Goal: Transaction & Acquisition: Purchase product/service

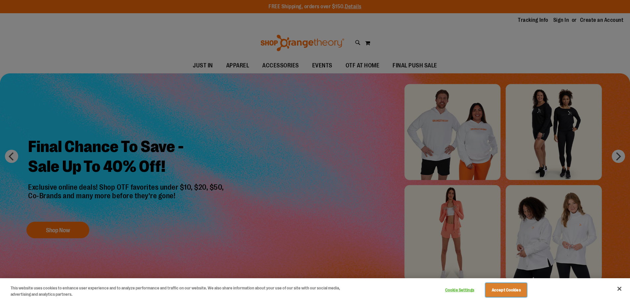
click at [510, 288] on button "Accept Cookies" at bounding box center [505, 290] width 41 height 14
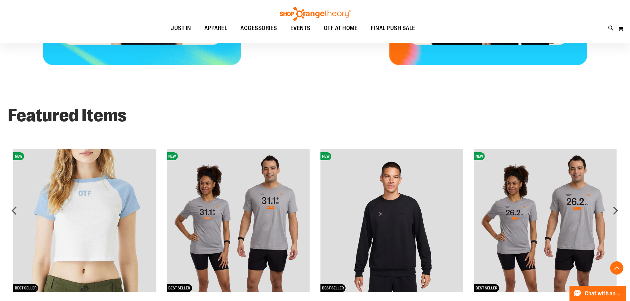
scroll to position [371, 0]
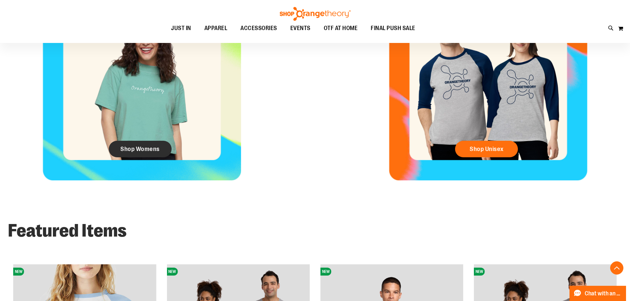
click at [145, 152] on span "Shop Womens" at bounding box center [139, 148] width 39 height 7
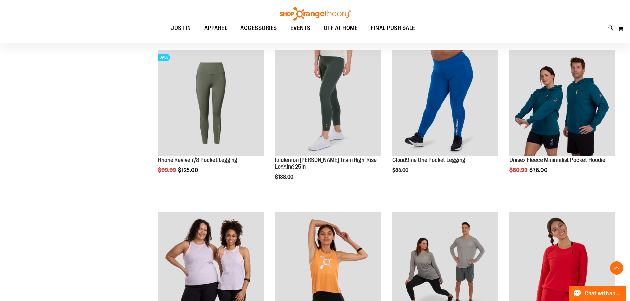
scroll to position [264, 0]
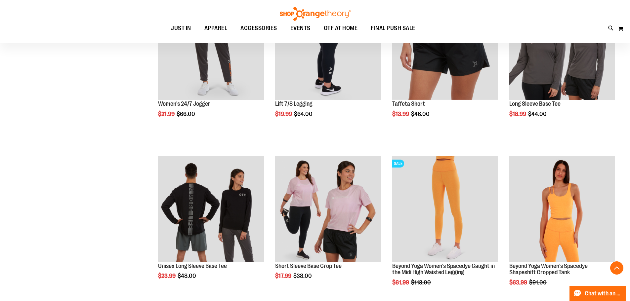
scroll to position [628, 0]
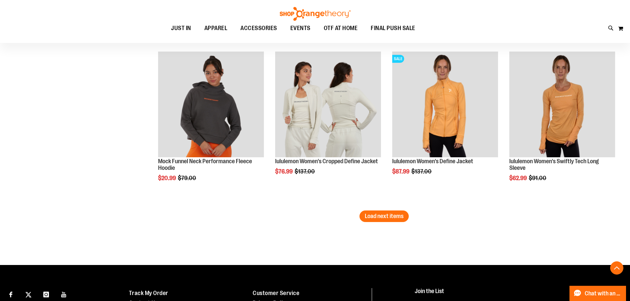
scroll to position [1389, 0]
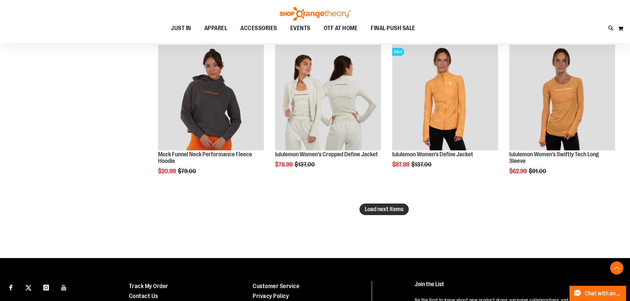
click at [382, 211] on span "Load next items" at bounding box center [384, 209] width 39 height 7
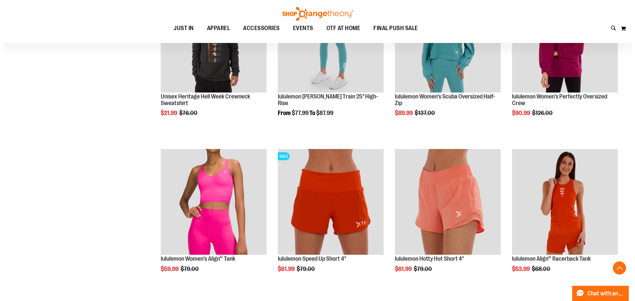
scroll to position [1620, 0]
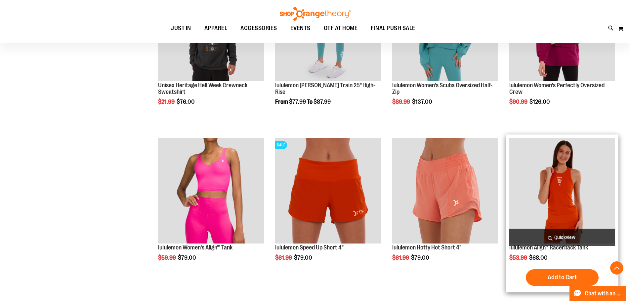
click at [575, 234] on span "Quickview" at bounding box center [562, 238] width 106 height 18
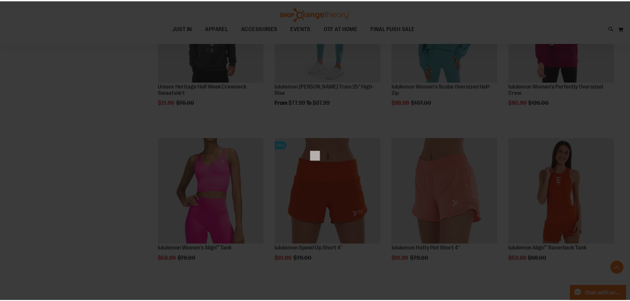
scroll to position [0, 0]
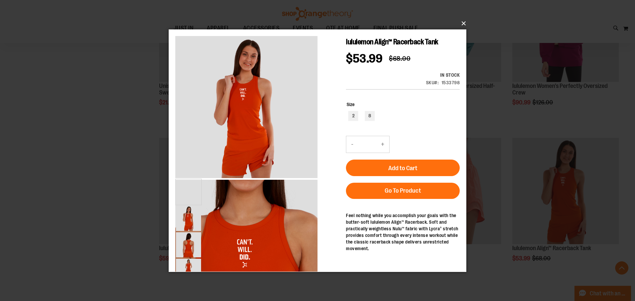
click at [462, 22] on button "×" at bounding box center [320, 23] width 298 height 15
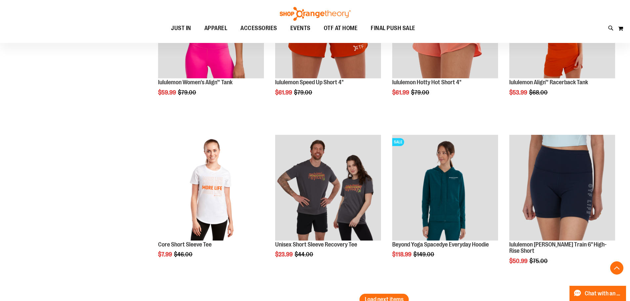
scroll to position [1818, 0]
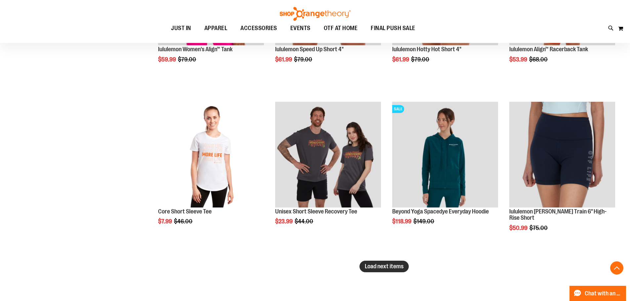
click at [383, 268] on span "Load next items" at bounding box center [384, 266] width 39 height 7
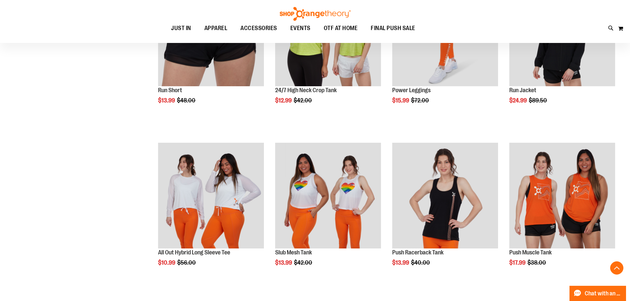
scroll to position [2281, 0]
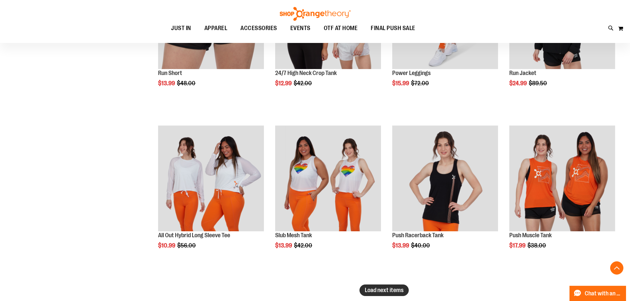
click at [366, 290] on span "Load next items" at bounding box center [384, 290] width 39 height 7
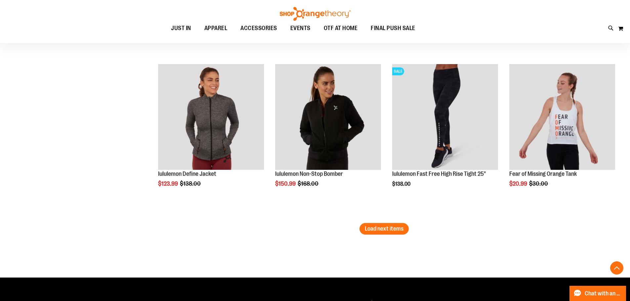
scroll to position [2877, 0]
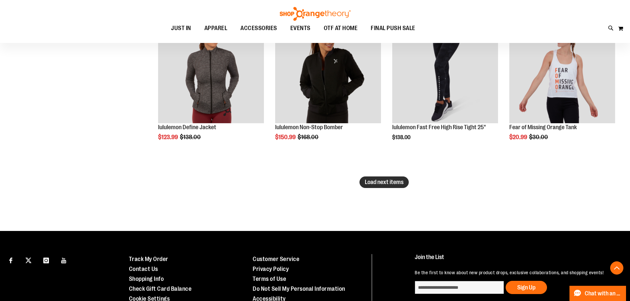
click at [379, 184] on span "Load next items" at bounding box center [384, 182] width 39 height 7
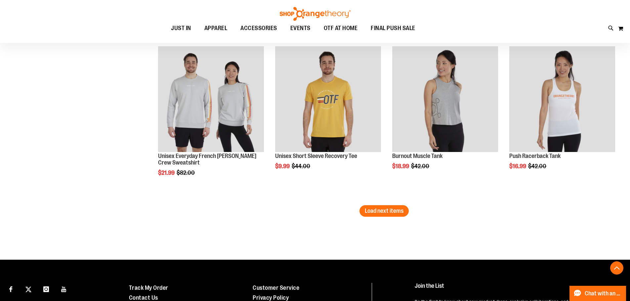
scroll to position [3339, 0]
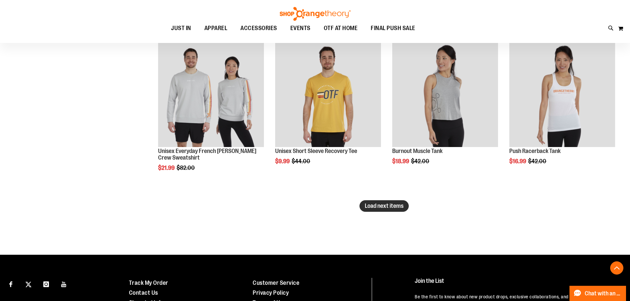
click at [365, 205] on span "Load next items" at bounding box center [384, 206] width 39 height 7
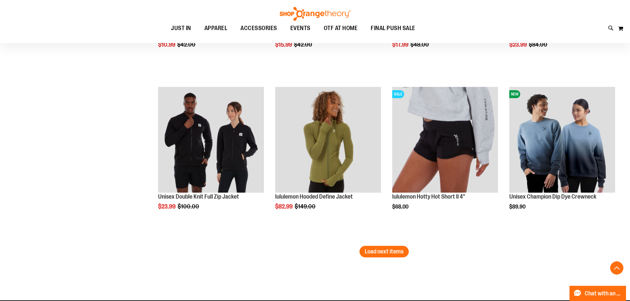
scroll to position [3769, 0]
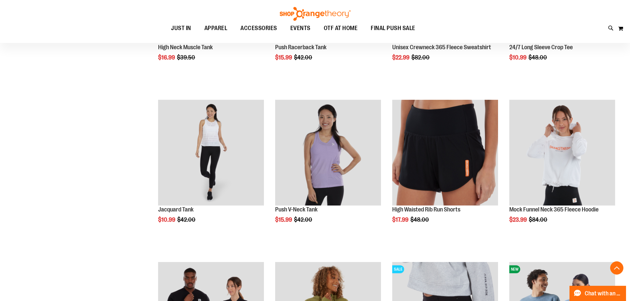
scroll to position [2960, 0]
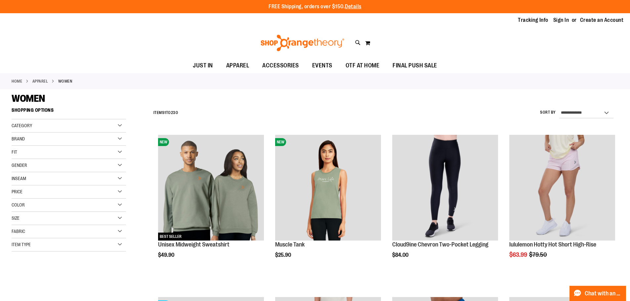
click at [48, 138] on div "Brand" at bounding box center [69, 139] width 114 height 13
click at [16, 160] on link "lululemon" at bounding box center [65, 159] width 110 height 7
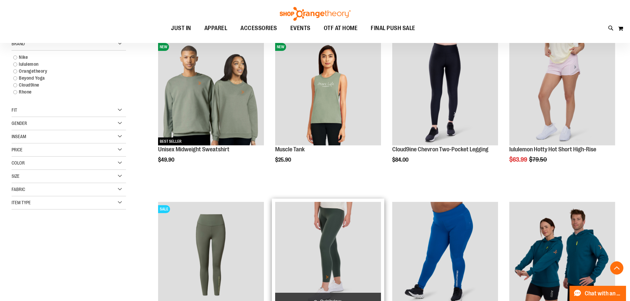
scroll to position [104, 0]
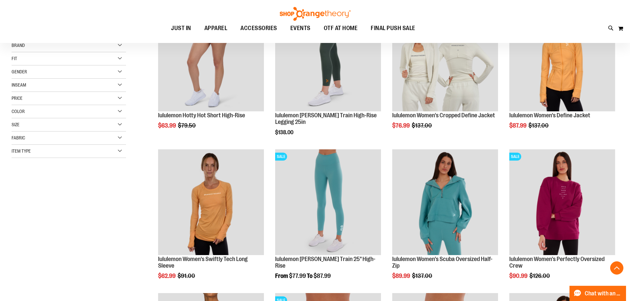
scroll to position [138, 0]
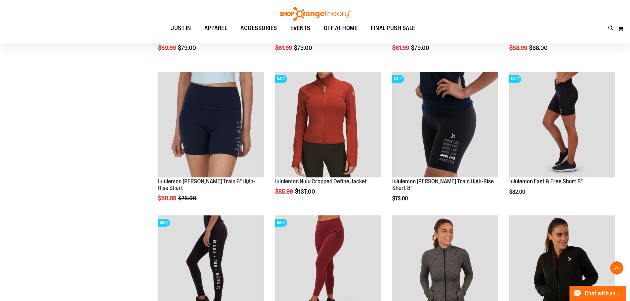
scroll to position [501, 0]
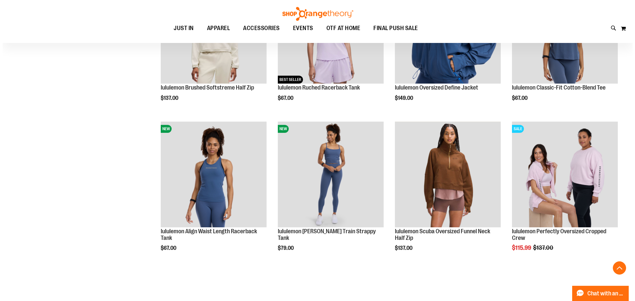
scroll to position [1030, 0]
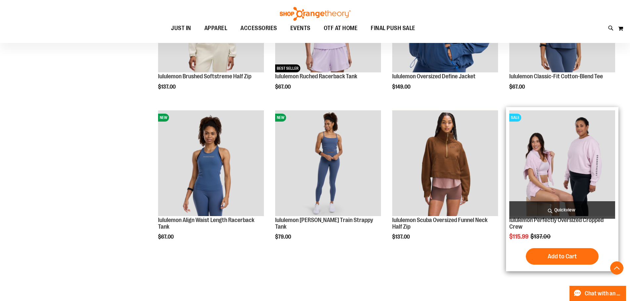
click at [563, 207] on span "Quickview" at bounding box center [562, 210] width 106 height 18
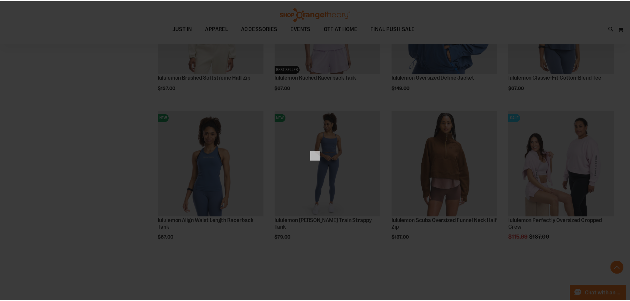
scroll to position [0, 0]
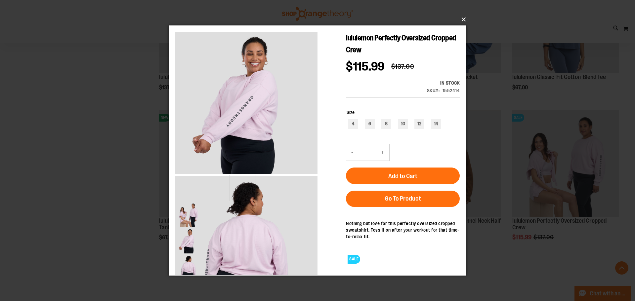
click at [463, 20] on button "×" at bounding box center [320, 19] width 298 height 15
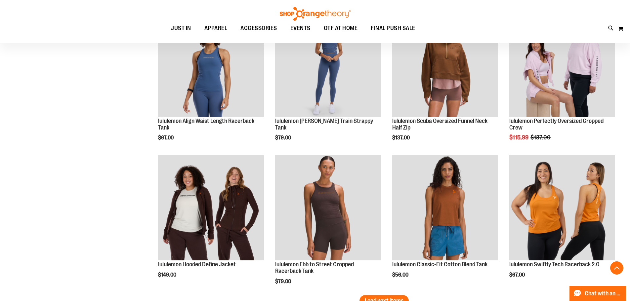
scroll to position [1163, 0]
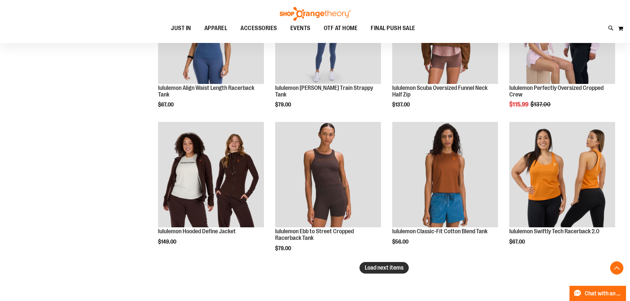
click at [375, 265] on span "Load next items" at bounding box center [384, 268] width 39 height 7
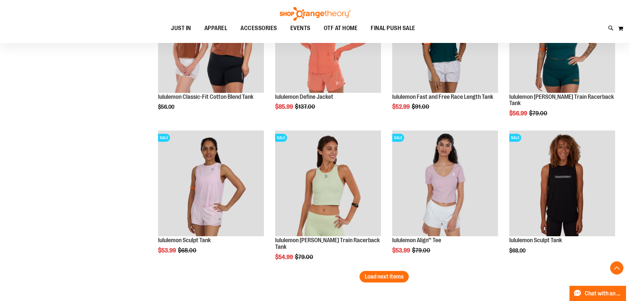
scroll to position [1593, 0]
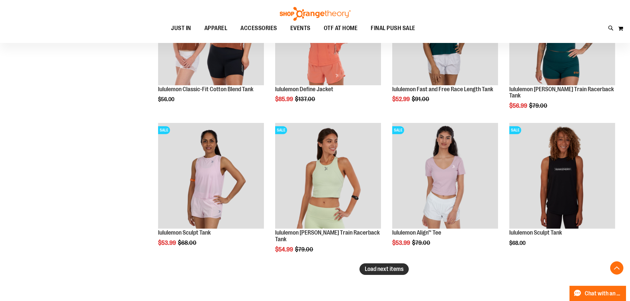
click at [391, 269] on span "Load next items" at bounding box center [384, 269] width 39 height 7
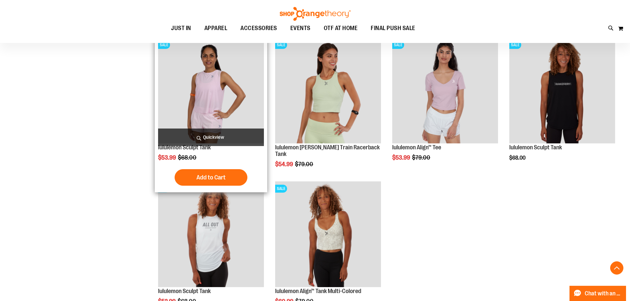
scroll to position [1725, 0]
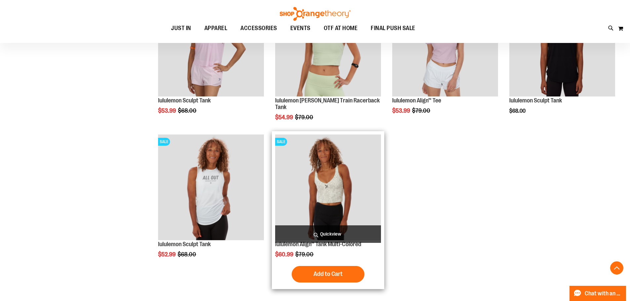
click at [336, 183] on img "product" at bounding box center [328, 188] width 106 height 106
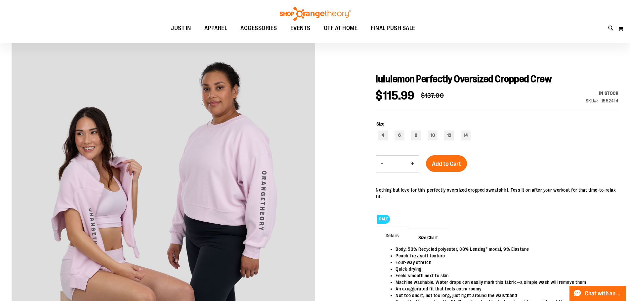
scroll to position [66, 0]
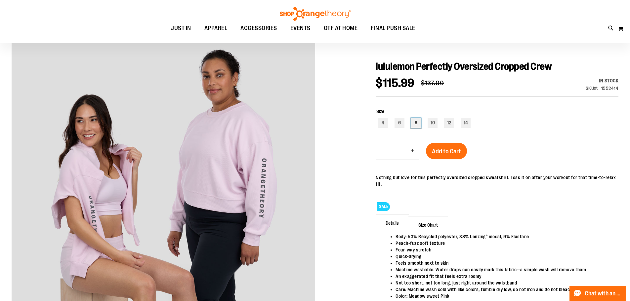
click at [414, 123] on div "8" at bounding box center [416, 123] width 10 height 10
type input "***"
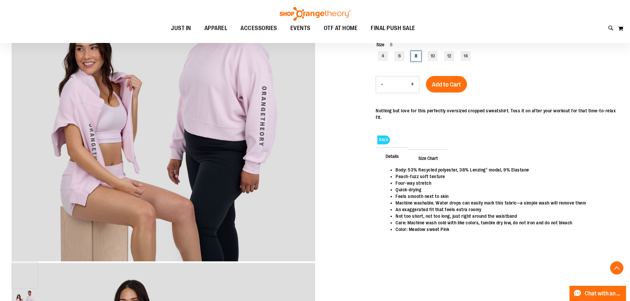
scroll to position [132, 0]
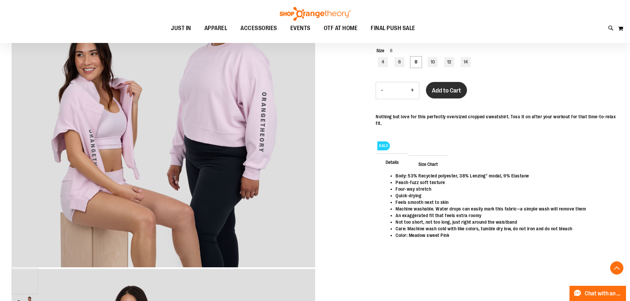
click at [450, 91] on span "Add to Cart" at bounding box center [446, 90] width 29 height 7
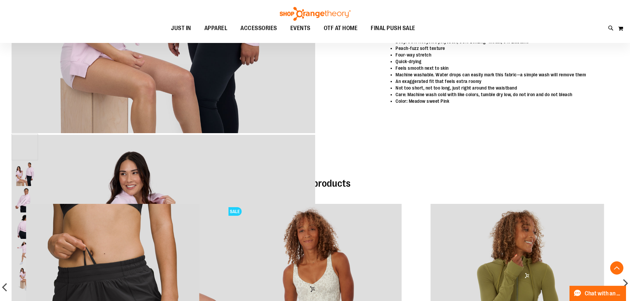
scroll to position [363, 0]
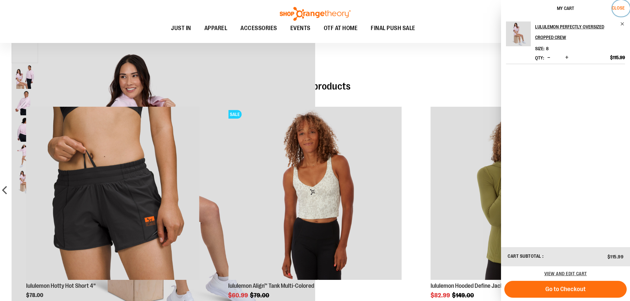
click at [614, 6] on span "Close" at bounding box center [618, 7] width 13 height 5
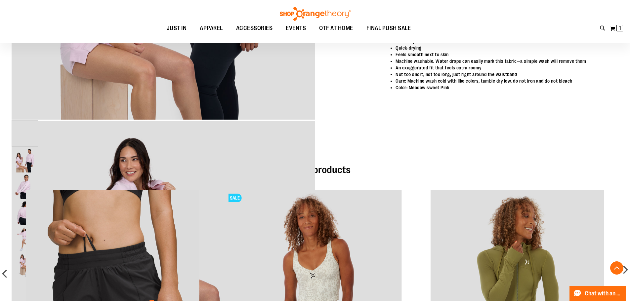
scroll to position [231, 0]
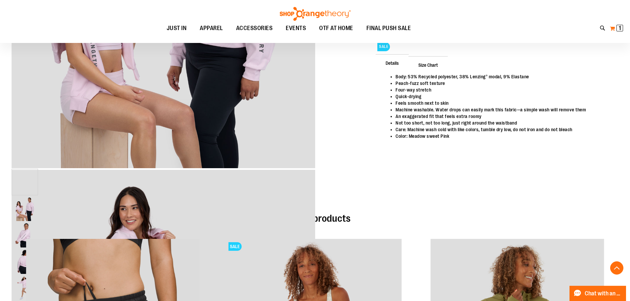
click at [613, 28] on button "My Cart 1 1 items" at bounding box center [616, 28] width 14 height 11
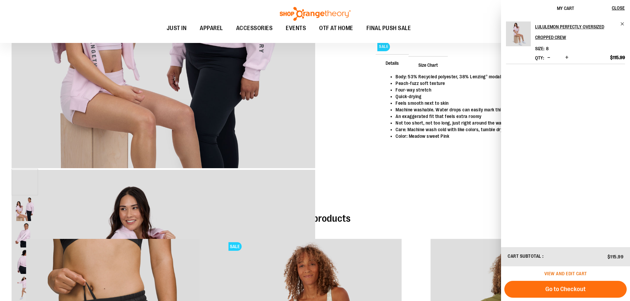
click at [570, 275] on span "View and edit cart" at bounding box center [565, 273] width 43 height 5
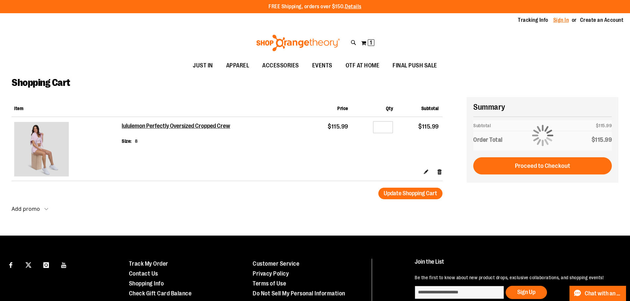
click at [556, 20] on link "Sign In" at bounding box center [561, 20] width 16 height 7
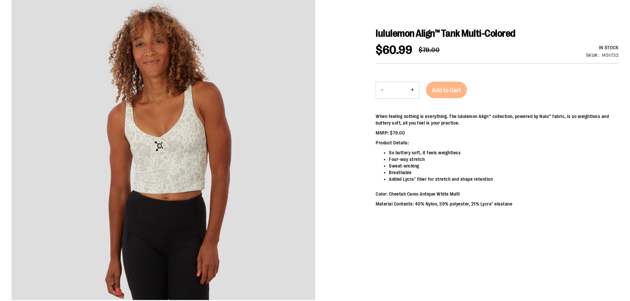
scroll to position [97, 0]
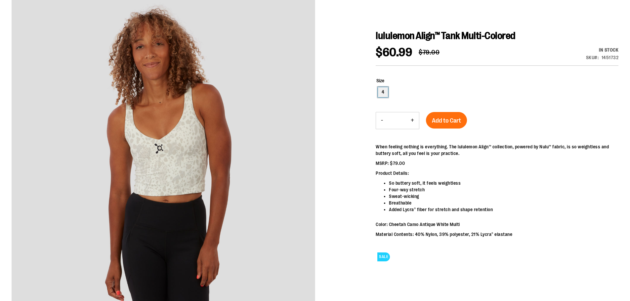
click at [383, 92] on div "4" at bounding box center [383, 92] width 10 height 10
type input "***"
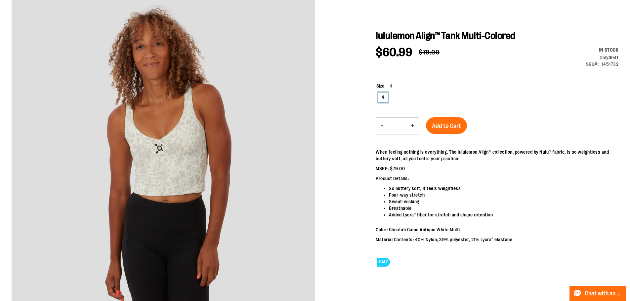
click at [443, 127] on span "Add to Cart" at bounding box center [446, 125] width 29 height 7
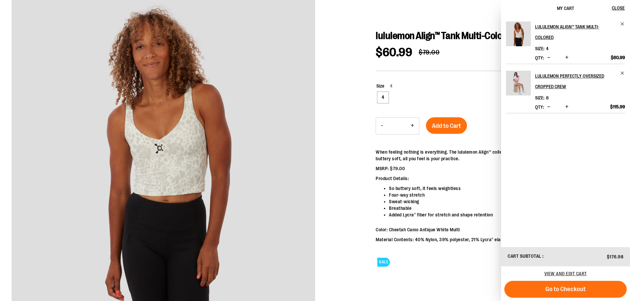
scroll to position [0, 0]
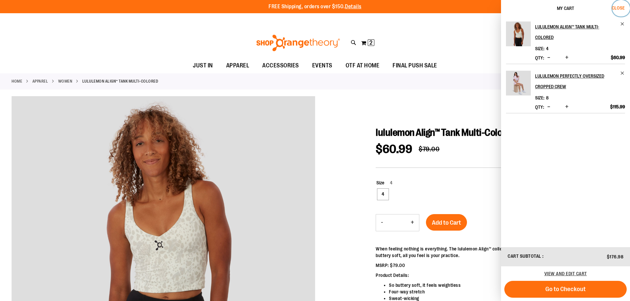
click at [624, 8] on span "Close" at bounding box center [618, 7] width 13 height 5
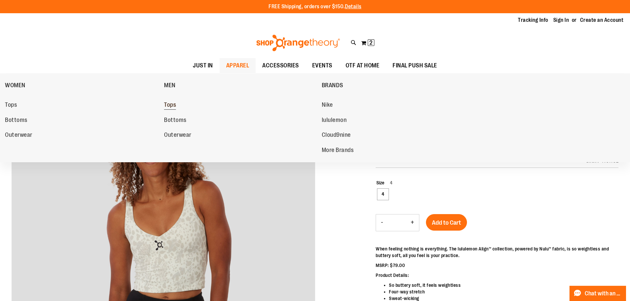
click at [173, 106] on span "Tops" at bounding box center [170, 106] width 12 height 8
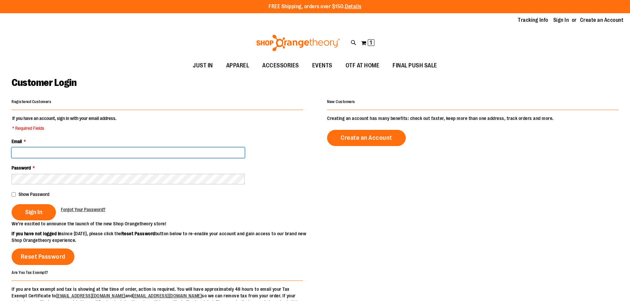
click at [50, 151] on input "Email *" at bounding box center [128, 152] width 233 height 11
type input "**********"
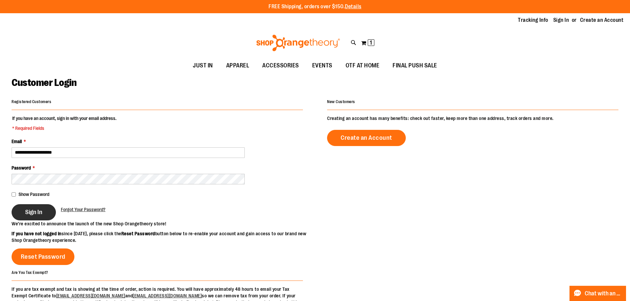
click at [42, 213] on span "Sign In" at bounding box center [33, 212] width 17 height 7
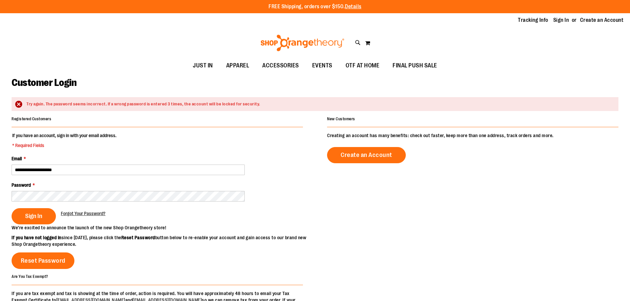
click at [61, 177] on fieldset "**********" at bounding box center [157, 178] width 291 height 92
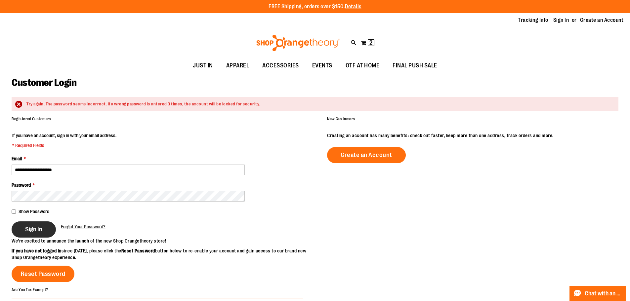
click at [40, 229] on span "Sign In" at bounding box center [33, 229] width 17 height 7
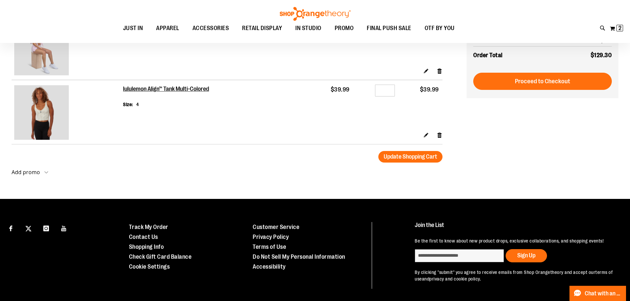
scroll to position [29, 0]
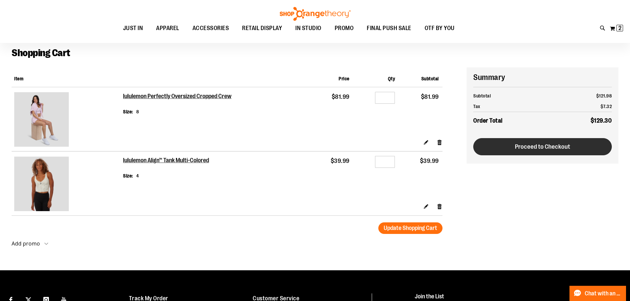
type input "**********"
click at [548, 146] on span "Proceed to Checkout" at bounding box center [542, 146] width 55 height 7
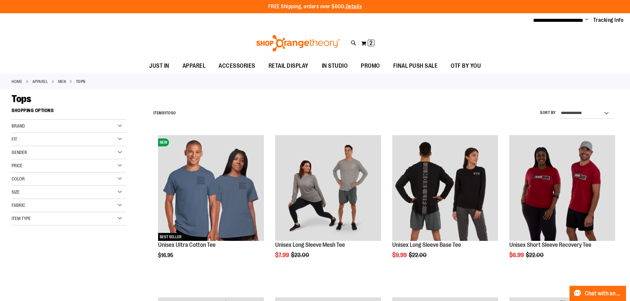
type input "**********"
click at [120, 219] on div "Item Type" at bounding box center [69, 218] width 114 height 13
click at [30, 256] on link "Sweatshirts 1 item" at bounding box center [65, 256] width 110 height 7
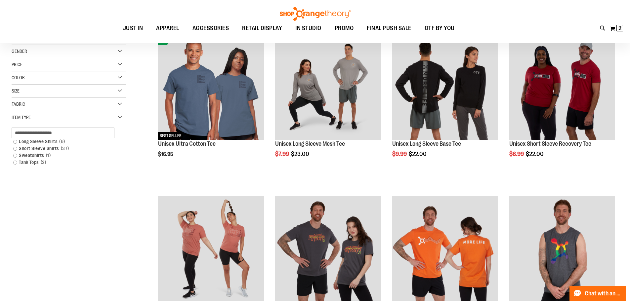
scroll to position [104, 0]
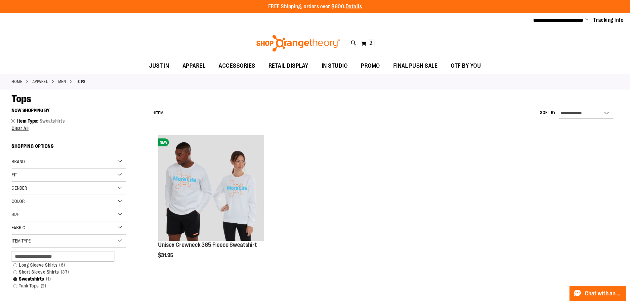
click at [44, 80] on link "APPAREL" at bounding box center [40, 82] width 16 height 6
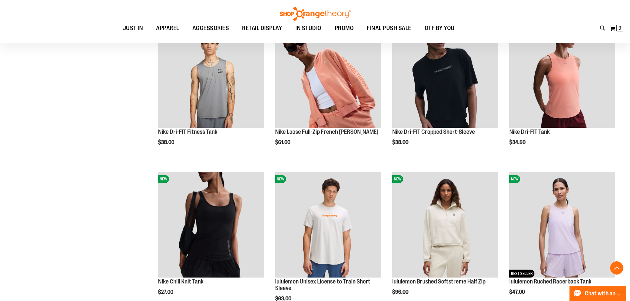
scroll to position [264, 0]
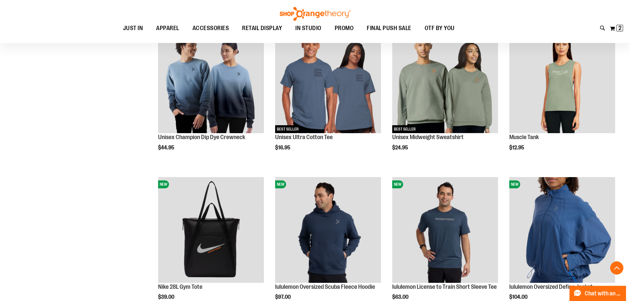
scroll to position [562, 0]
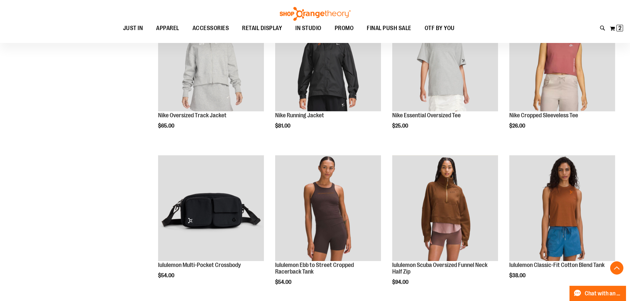
scroll to position [1223, 0]
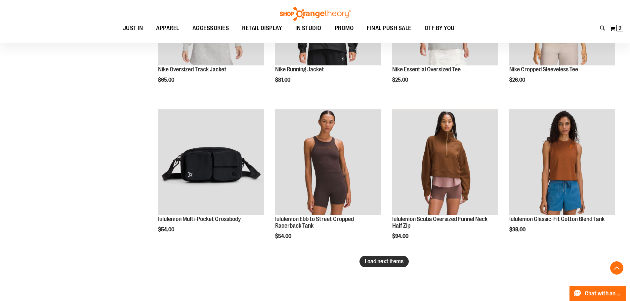
type input "**********"
click at [398, 264] on span "Load next items" at bounding box center [384, 261] width 39 height 7
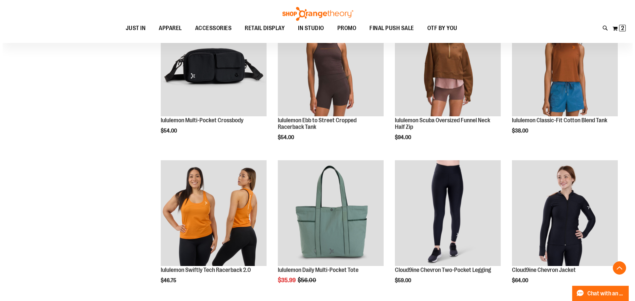
scroll to position [1322, 0]
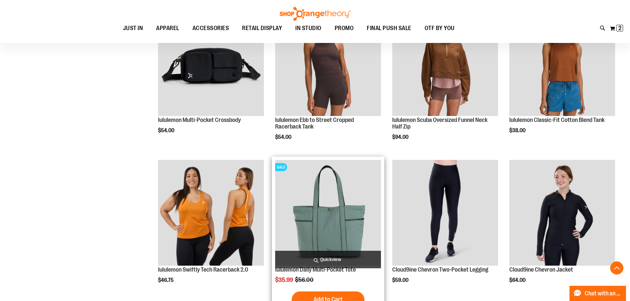
click at [345, 260] on span "Quickview" at bounding box center [328, 260] width 106 height 18
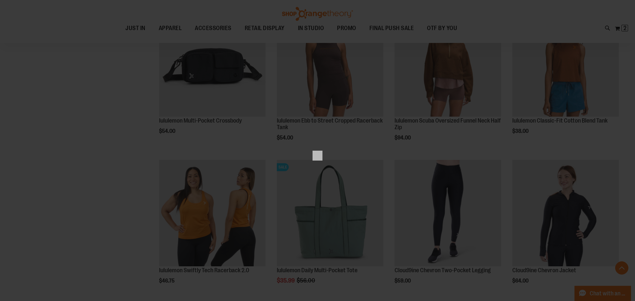
scroll to position [0, 0]
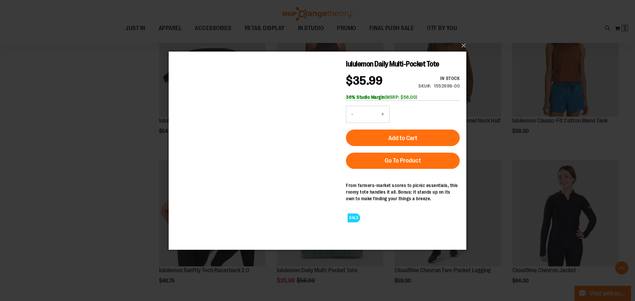
click at [183, 250] on div "Previous" at bounding box center [318, 250] width 298 height 0
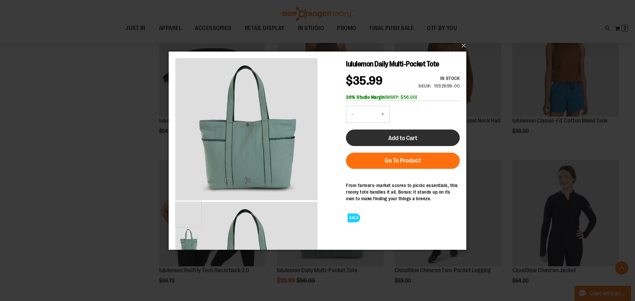
click at [412, 136] on span "Add to Cart" at bounding box center [402, 137] width 29 height 7
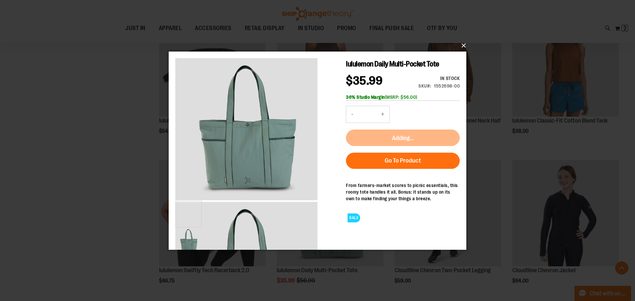
click at [463, 46] on button "×" at bounding box center [320, 45] width 298 height 15
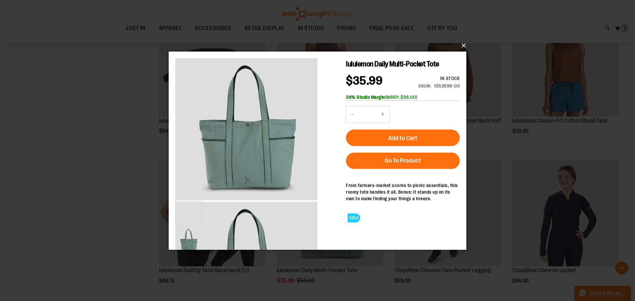
click at [463, 47] on button "×" at bounding box center [320, 45] width 298 height 15
click at [463, 44] on button "×" at bounding box center [320, 45] width 298 height 15
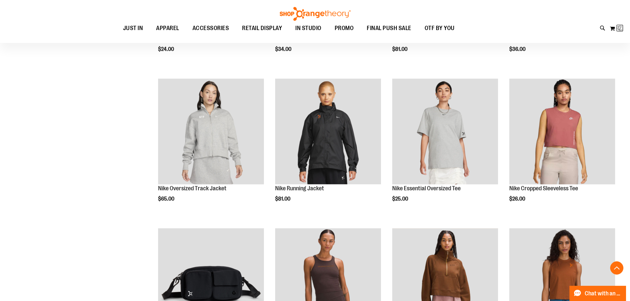
scroll to position [109, 0]
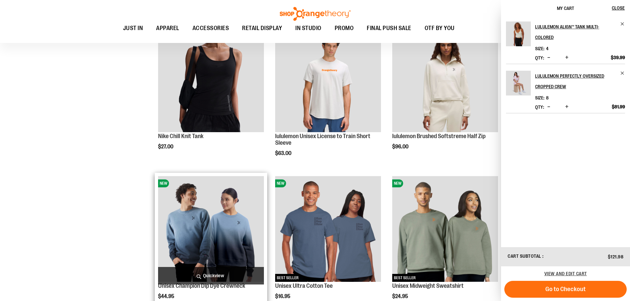
scroll to position [463, 0]
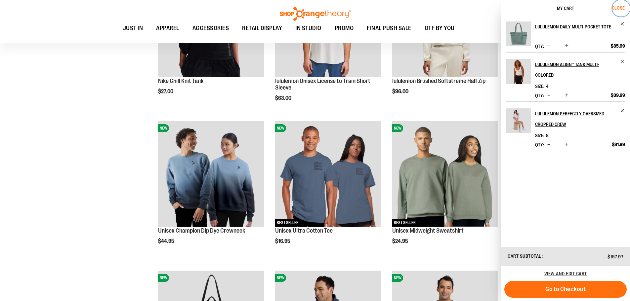
click at [622, 8] on span "Close" at bounding box center [618, 7] width 13 height 5
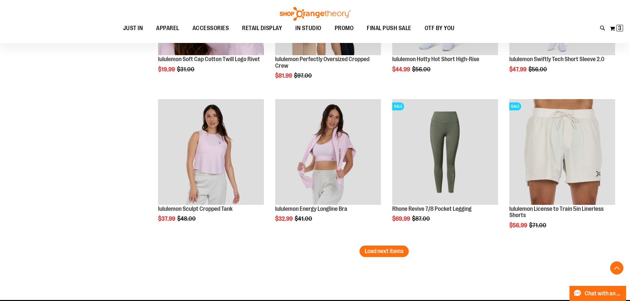
scroll to position [1691, 0]
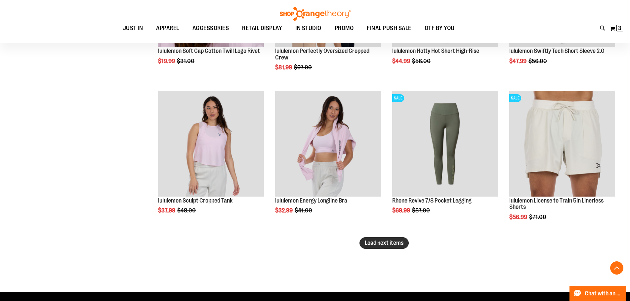
click at [382, 244] on span "Load next items" at bounding box center [384, 243] width 39 height 7
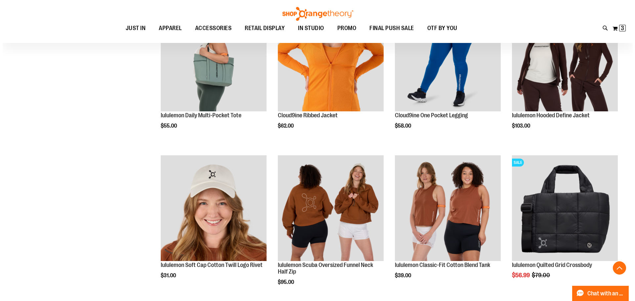
scroll to position [2088, 0]
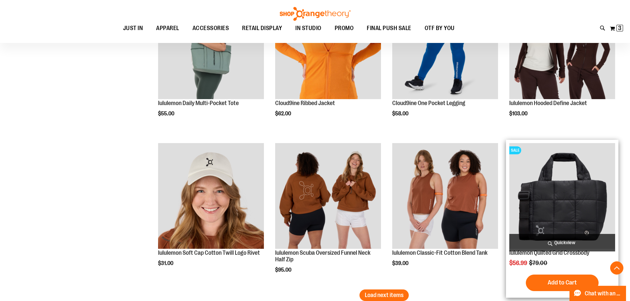
click at [570, 241] on span "Quickview" at bounding box center [562, 243] width 106 height 18
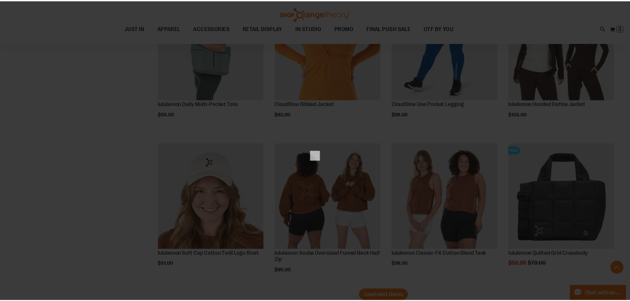
scroll to position [0, 0]
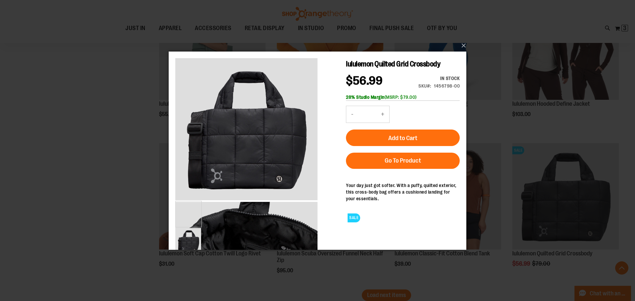
click at [465, 46] on button "×" at bounding box center [320, 45] width 298 height 15
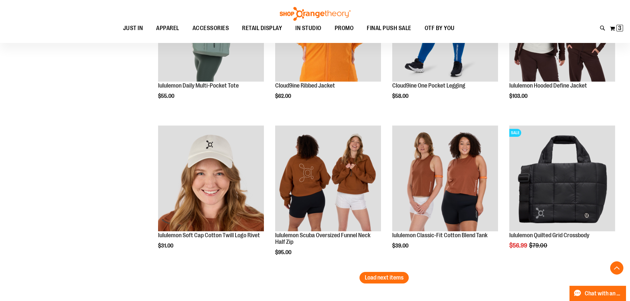
scroll to position [2121, 0]
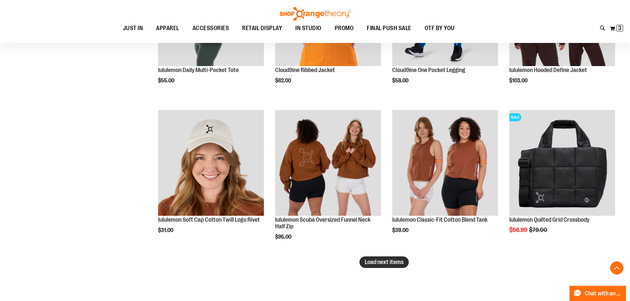
click at [392, 264] on span "Load next items" at bounding box center [384, 262] width 39 height 7
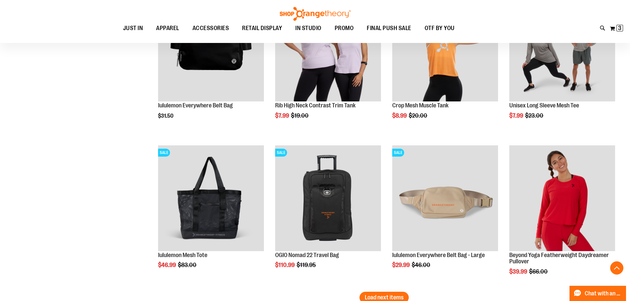
scroll to position [2551, 0]
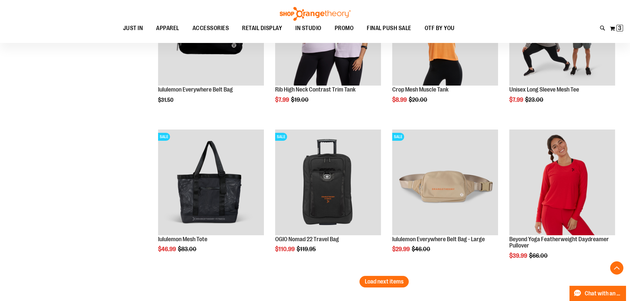
click at [402, 280] on span "Load next items" at bounding box center [384, 281] width 39 height 7
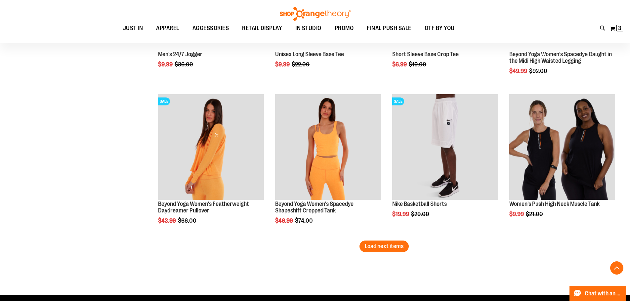
scroll to position [3047, 0]
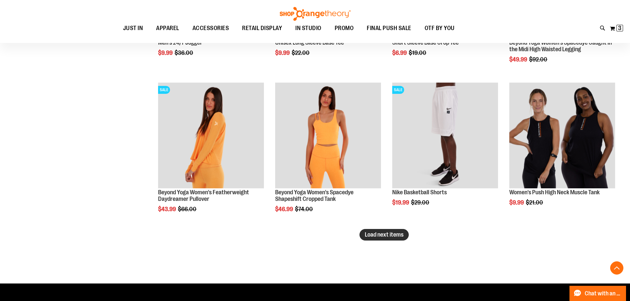
click at [381, 237] on span "Load next items" at bounding box center [384, 234] width 39 height 7
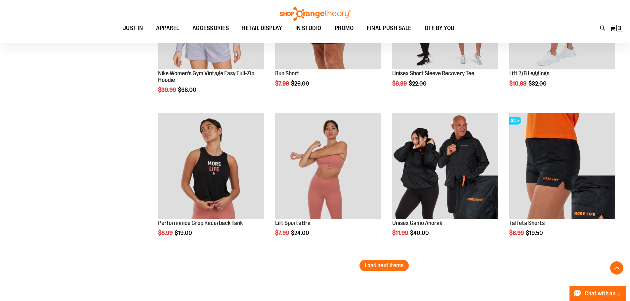
scroll to position [3477, 0]
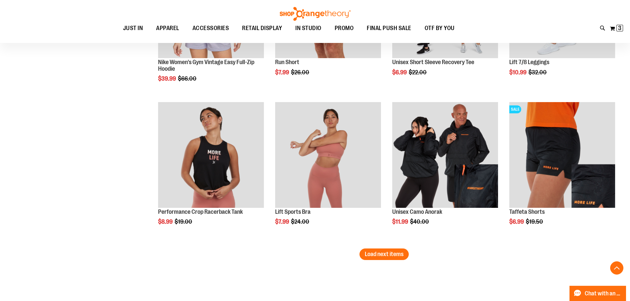
click at [387, 253] on span "Load next items" at bounding box center [384, 254] width 39 height 7
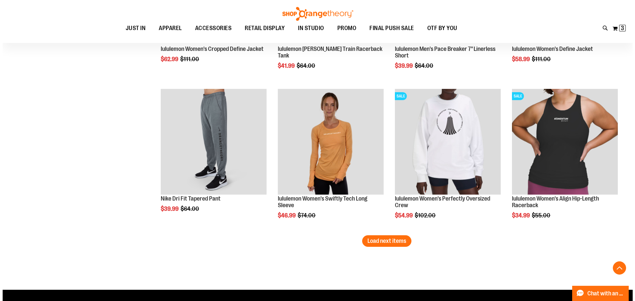
scroll to position [3940, 0]
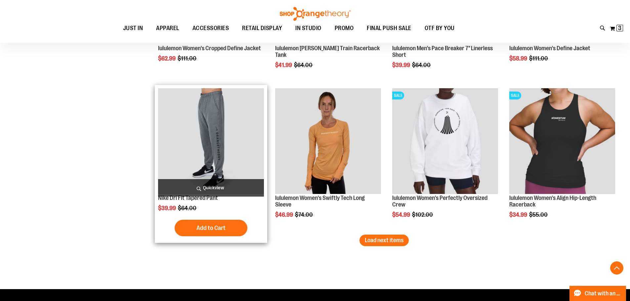
click at [220, 186] on span "Quickview" at bounding box center [211, 188] width 106 height 18
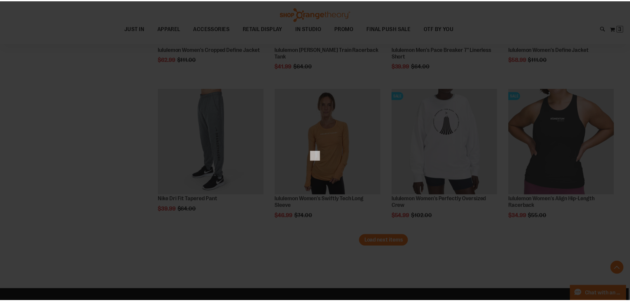
scroll to position [0, 0]
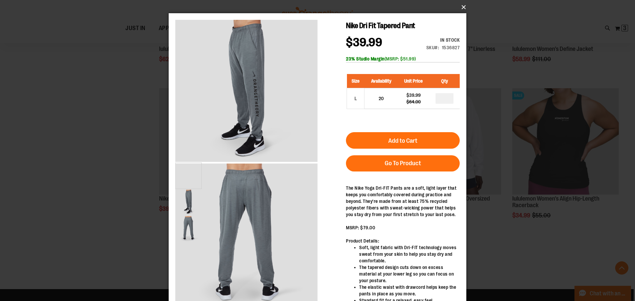
click at [462, 5] on button "×" at bounding box center [320, 7] width 298 height 15
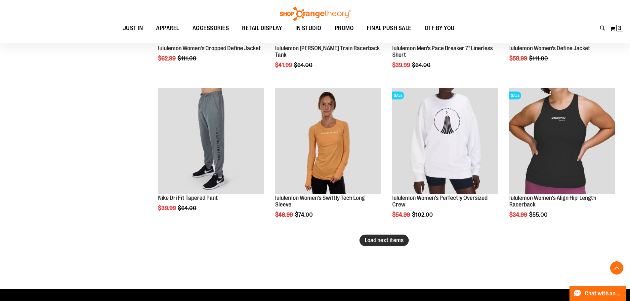
click at [368, 236] on button "Load next items" at bounding box center [383, 241] width 49 height 12
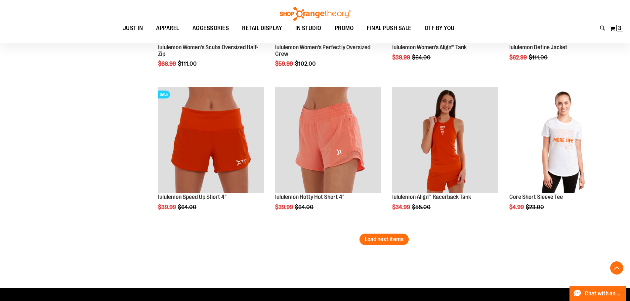
scroll to position [4403, 0]
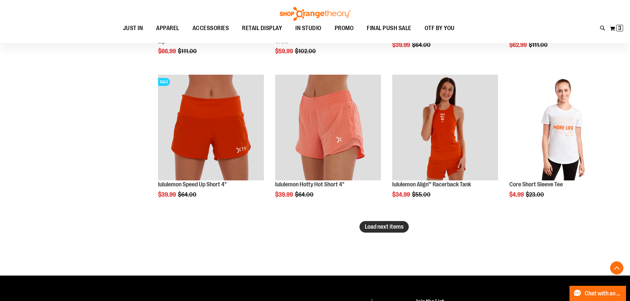
click at [379, 228] on span "Load next items" at bounding box center [384, 227] width 39 height 7
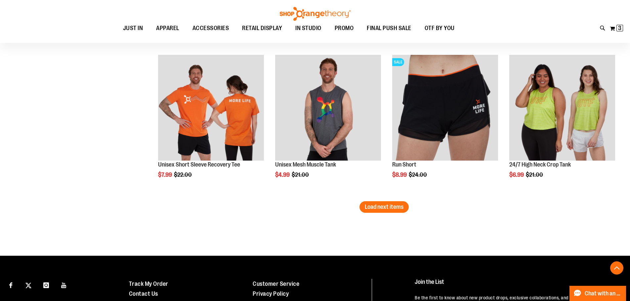
scroll to position [4899, 0]
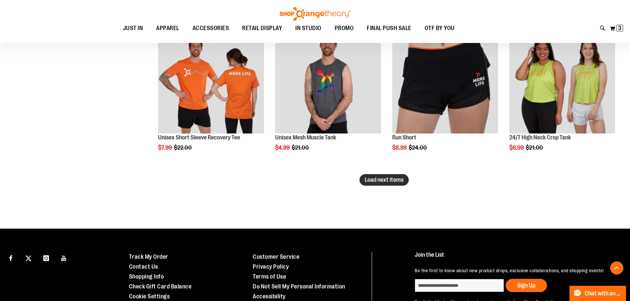
click at [385, 181] on span "Load next items" at bounding box center [384, 180] width 39 height 7
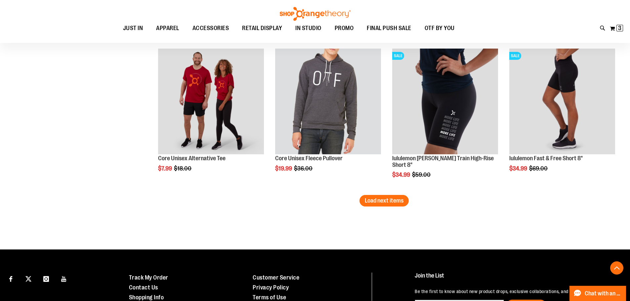
scroll to position [5328, 0]
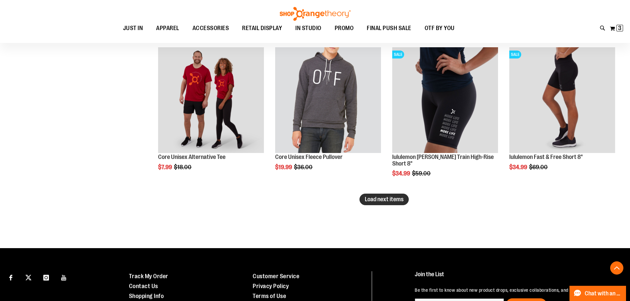
click at [385, 203] on button "Load next items" at bounding box center [383, 200] width 49 height 12
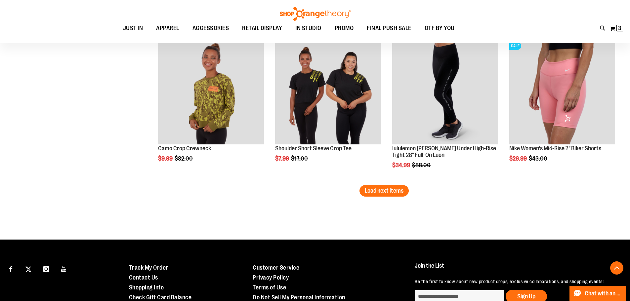
scroll to position [5791, 0]
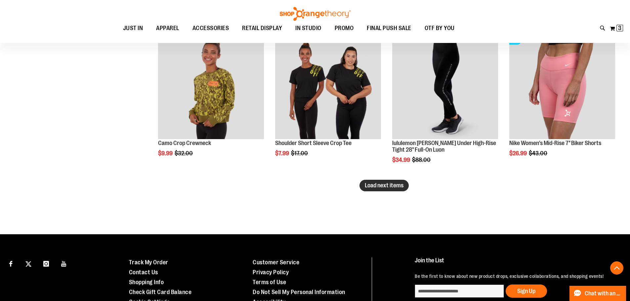
click at [392, 185] on span "Load next items" at bounding box center [384, 185] width 39 height 7
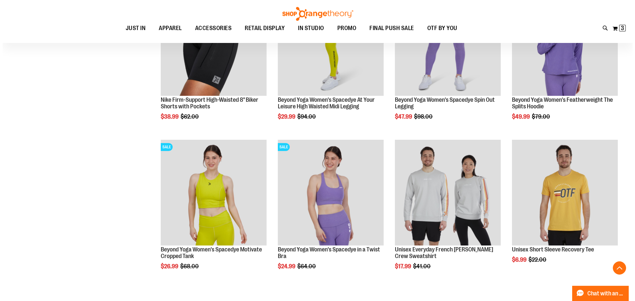
scroll to position [5990, 0]
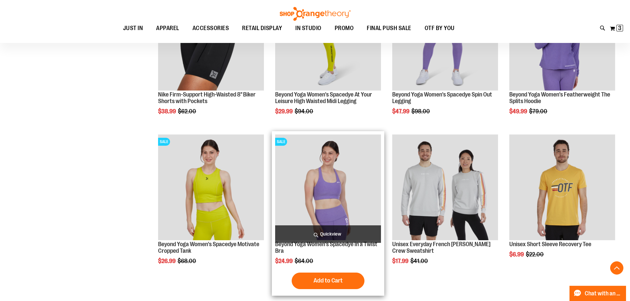
click at [331, 236] on span "Quickview" at bounding box center [328, 235] width 106 height 18
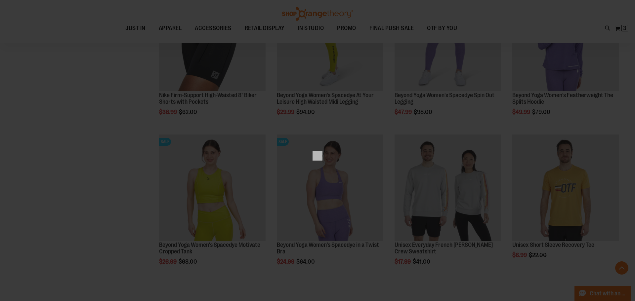
scroll to position [0, 0]
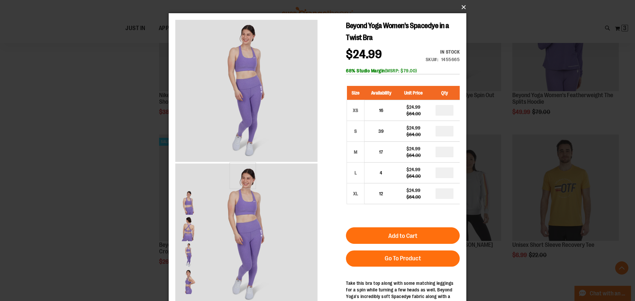
click at [461, 9] on button "×" at bounding box center [320, 7] width 298 height 15
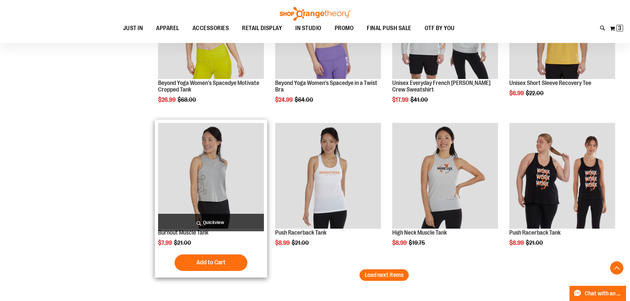
scroll to position [6155, 0]
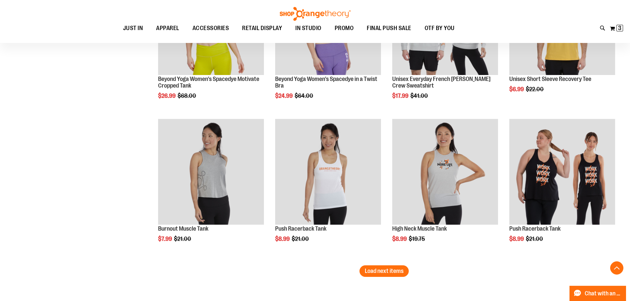
click at [365, 268] on span "Load next items" at bounding box center [384, 271] width 39 height 7
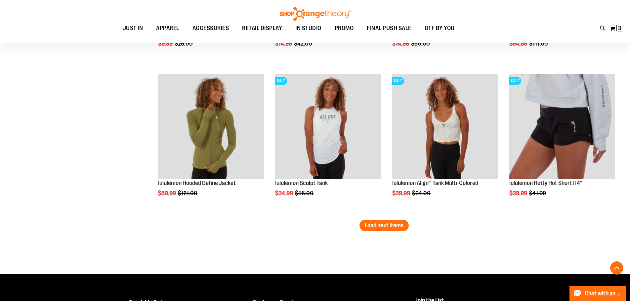
scroll to position [6651, 0]
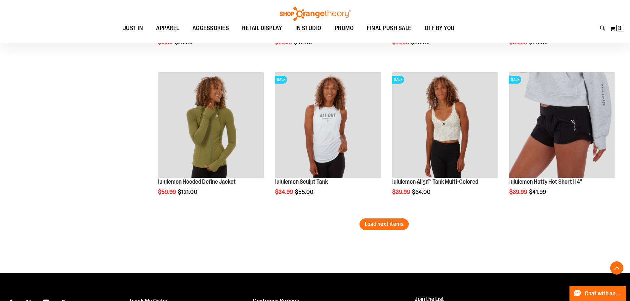
drag, startPoint x: 384, startPoint y: 225, endPoint x: 385, endPoint y: 207, distance: 17.9
click at [384, 225] on span "Load next items" at bounding box center [384, 224] width 39 height 7
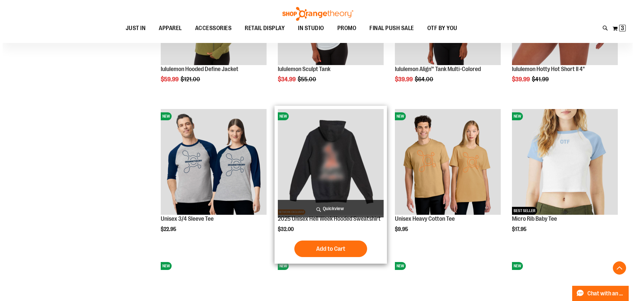
scroll to position [6783, 0]
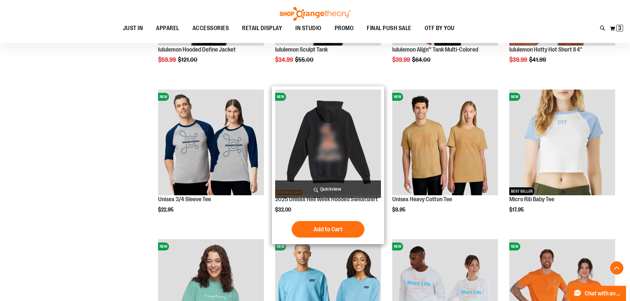
click at [328, 189] on span "Quickview" at bounding box center [328, 190] width 106 height 18
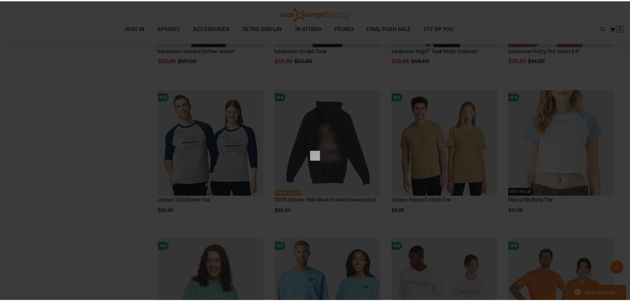
scroll to position [0, 0]
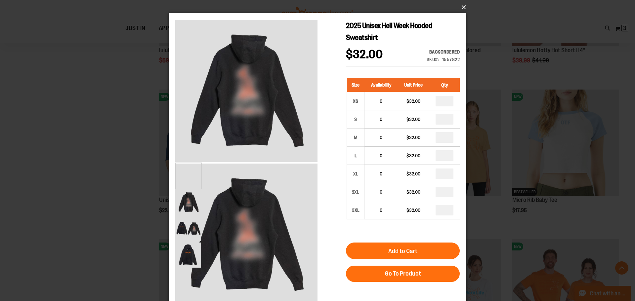
click at [461, 7] on button "×" at bounding box center [320, 7] width 298 height 15
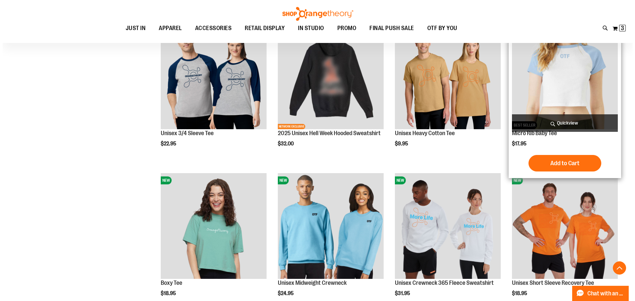
scroll to position [6916, 0]
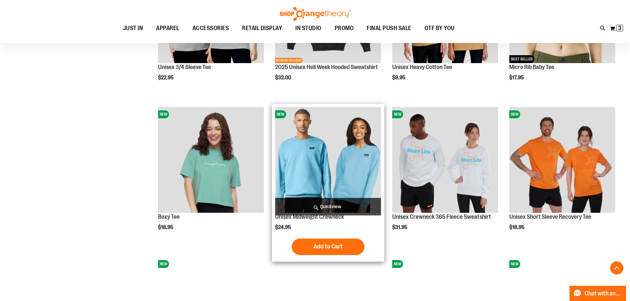
click at [346, 205] on span "Quickview" at bounding box center [328, 207] width 106 height 18
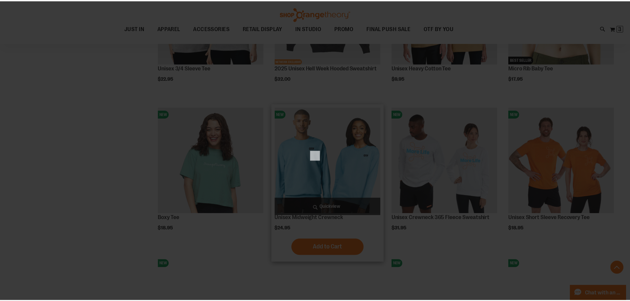
scroll to position [0, 0]
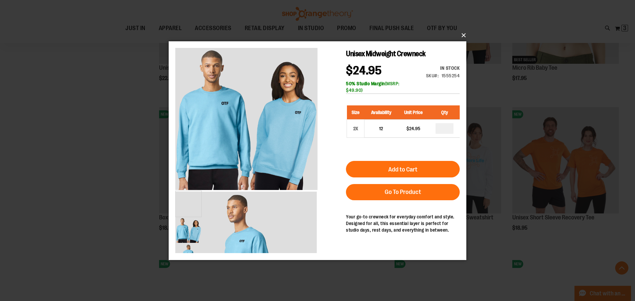
click at [461, 36] on button "×" at bounding box center [320, 35] width 298 height 15
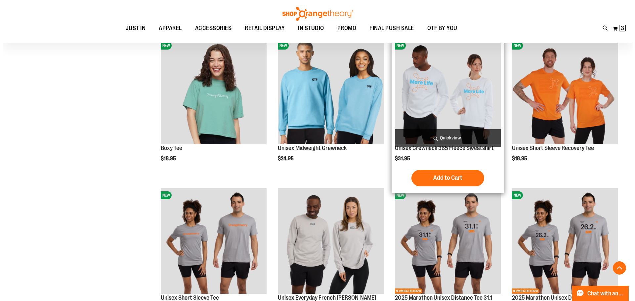
scroll to position [7015, 0]
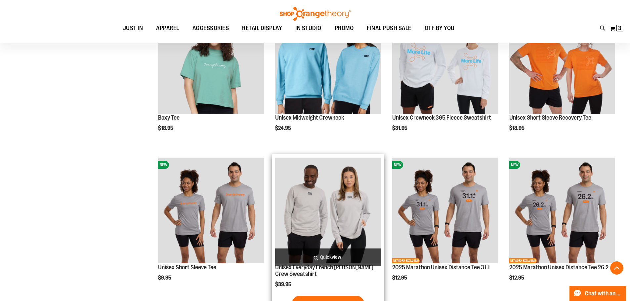
click at [324, 256] on span "Quickview" at bounding box center [328, 258] width 106 height 18
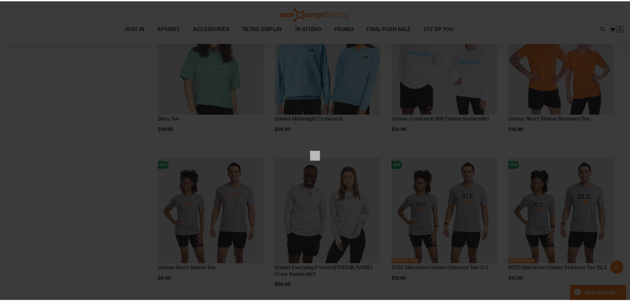
scroll to position [0, 0]
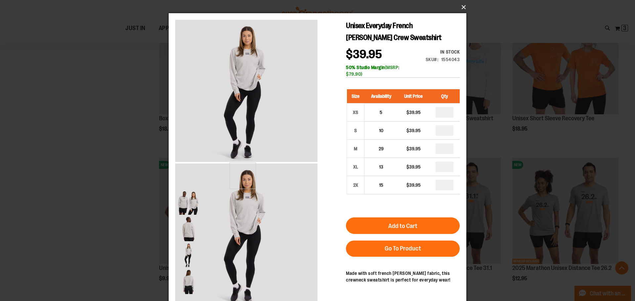
click at [460, 9] on button "×" at bounding box center [320, 7] width 298 height 15
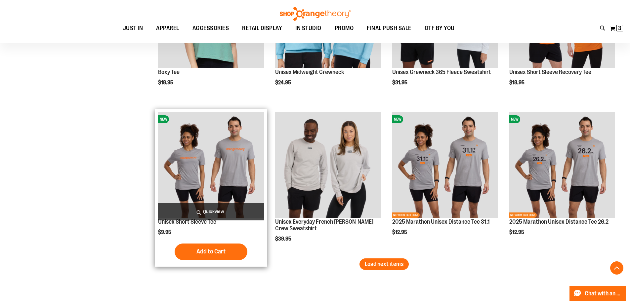
scroll to position [7147, 0]
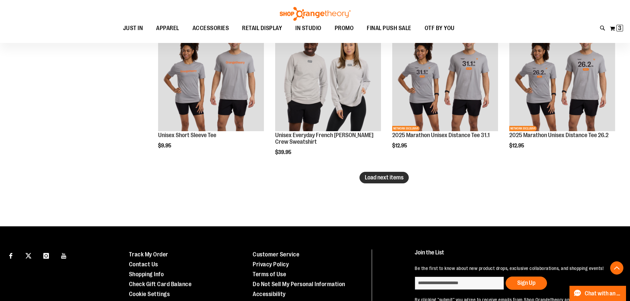
click at [384, 179] on span "Load next items" at bounding box center [384, 177] width 39 height 7
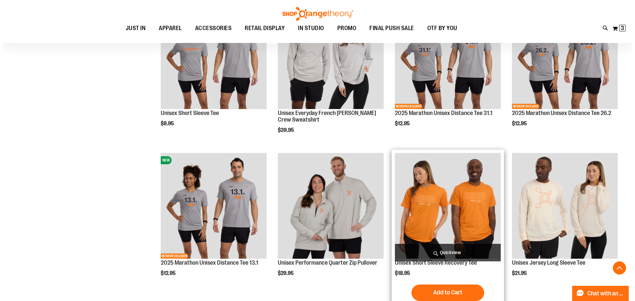
scroll to position [7180, 0]
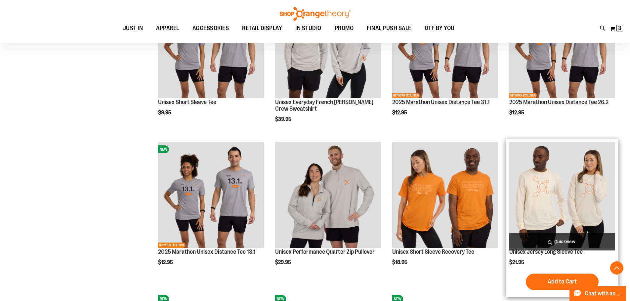
click at [550, 242] on span "Quickview" at bounding box center [562, 242] width 106 height 18
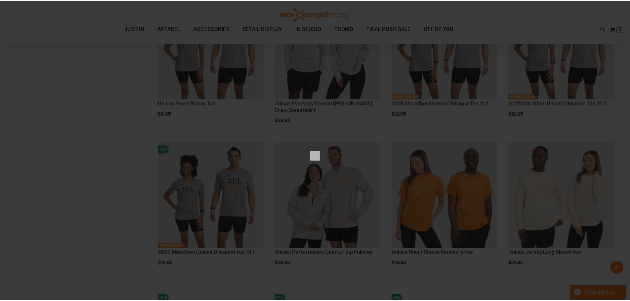
scroll to position [0, 0]
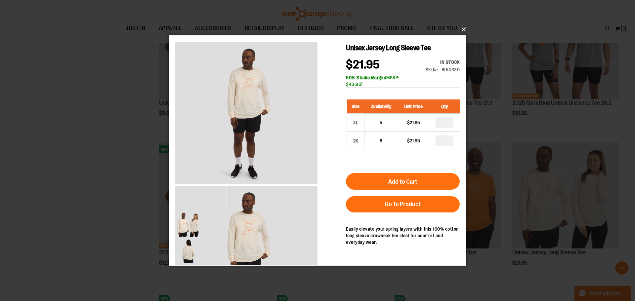
click at [464, 28] on button "×" at bounding box center [320, 29] width 298 height 15
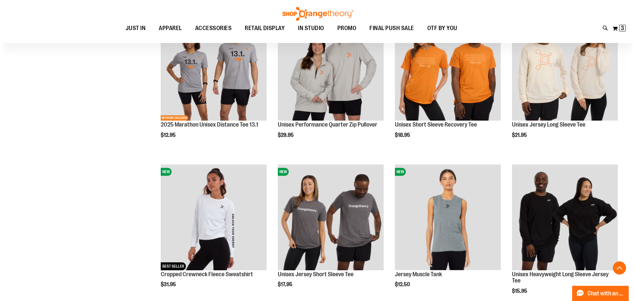
scroll to position [7313, 0]
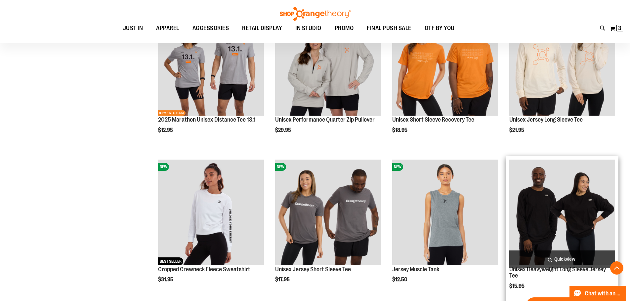
click at [567, 258] on span "Quickview" at bounding box center [562, 260] width 106 height 18
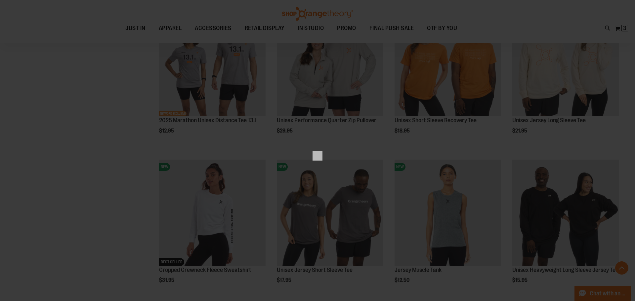
scroll to position [0, 0]
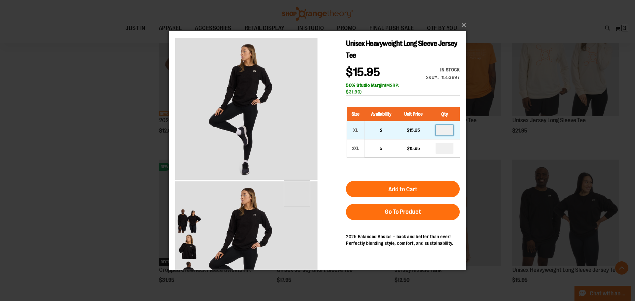
drag, startPoint x: 450, startPoint y: 133, endPoint x: 440, endPoint y: 134, distance: 9.9
click at [440, 134] on input "number" at bounding box center [444, 130] width 18 height 11
type input "*"
click at [226, 230] on div "Unisex Heavyweight Long Sleeve Jersey Tee $15.95 In stock Only %1 left SKU 1553…" at bounding box center [317, 151] width 284 height 226
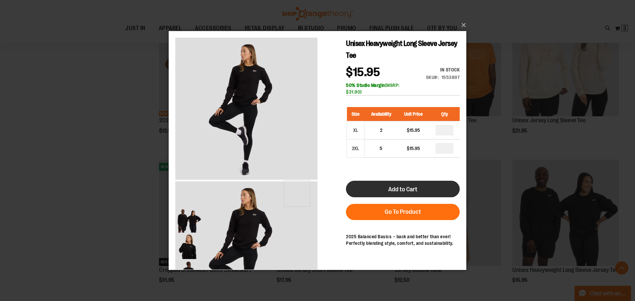
click at [414, 188] on span "Add to Cart" at bounding box center [402, 189] width 29 height 7
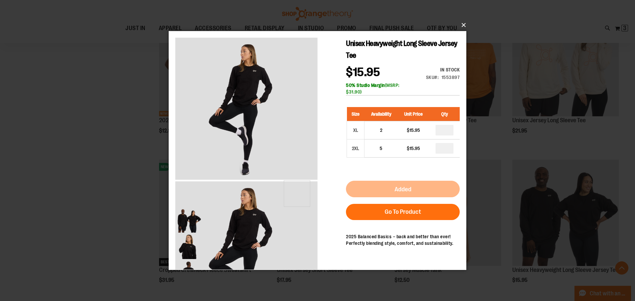
click at [461, 25] on button "×" at bounding box center [320, 25] width 298 height 15
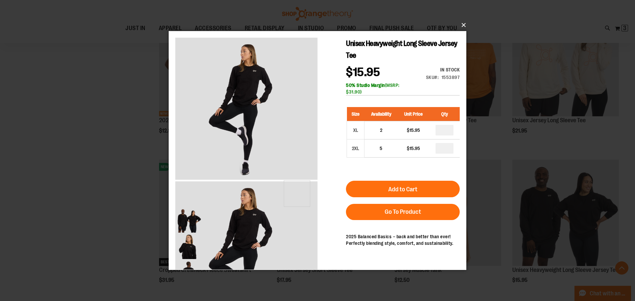
click at [463, 23] on button "×" at bounding box center [320, 25] width 298 height 15
click at [539, 12] on div "×" at bounding box center [317, 150] width 635 height 301
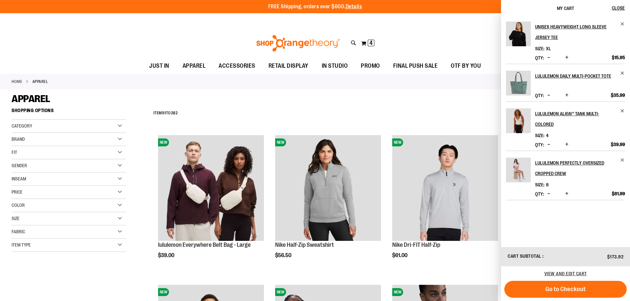
click at [311, 105] on div "**********" at bounding box center [384, 113] width 468 height 17
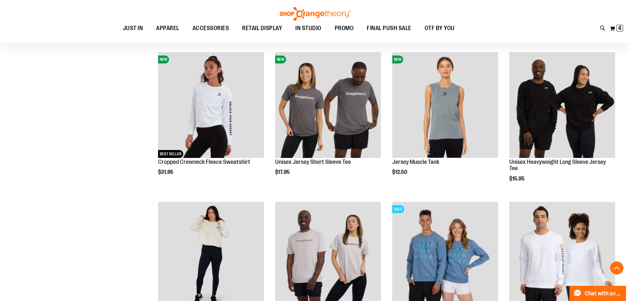
scroll to position [7552, 0]
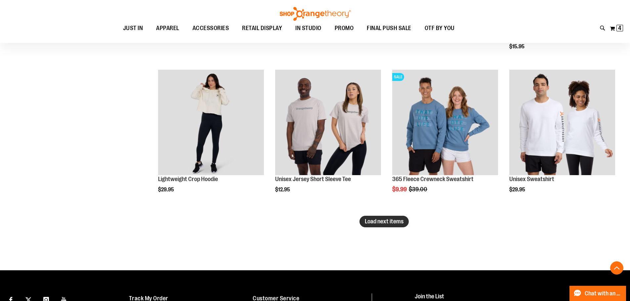
click at [393, 220] on span "Load next items" at bounding box center [384, 221] width 39 height 7
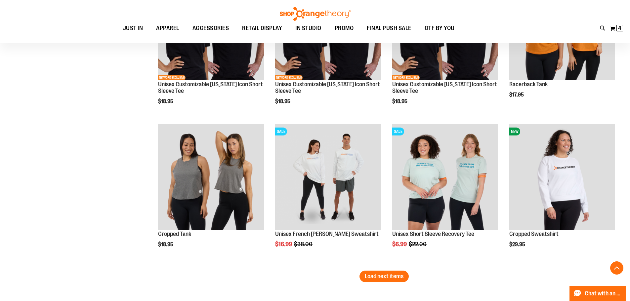
scroll to position [8048, 0]
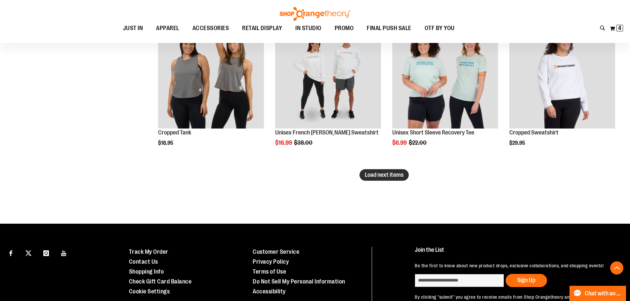
click at [385, 177] on span "Load next items" at bounding box center [384, 175] width 39 height 7
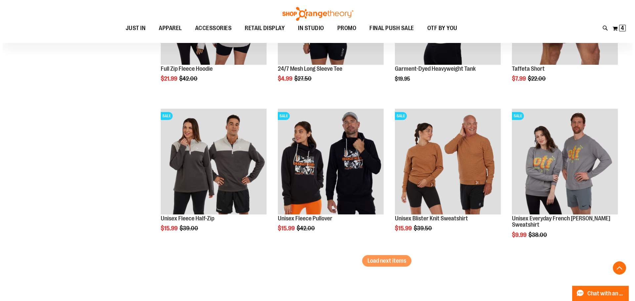
scroll to position [8412, 0]
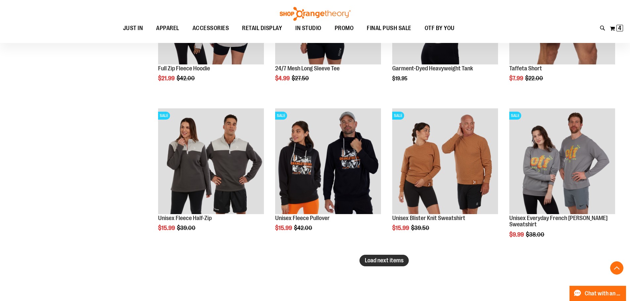
click at [389, 260] on span "Load next items" at bounding box center [384, 260] width 39 height 7
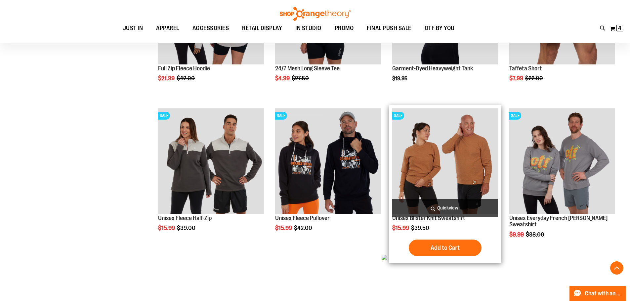
click at [464, 205] on span "Quickview" at bounding box center [445, 208] width 106 height 18
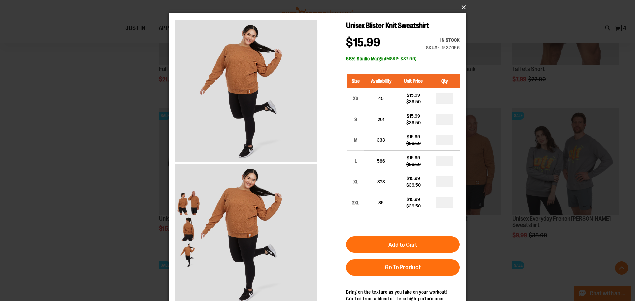
click at [461, 10] on button "×" at bounding box center [320, 7] width 298 height 15
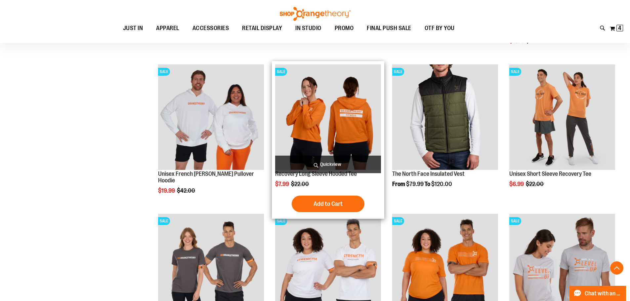
scroll to position [8544, 0]
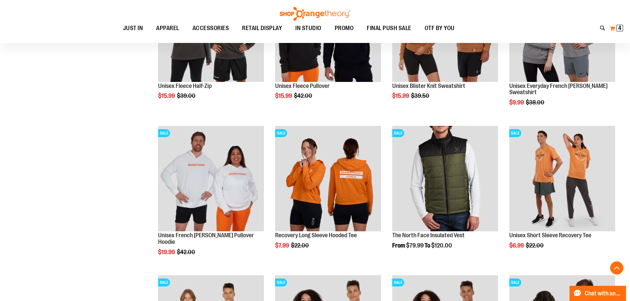
click at [619, 29] on span "4" at bounding box center [619, 28] width 3 height 7
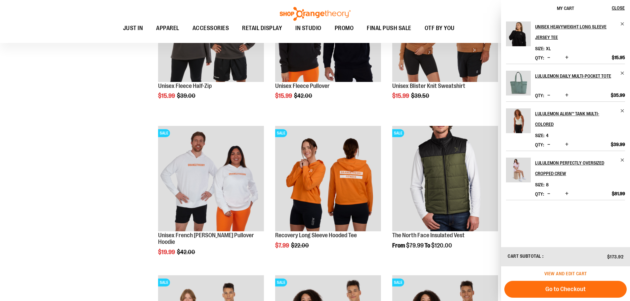
click at [571, 273] on span "View and edit cart" at bounding box center [565, 273] width 43 height 5
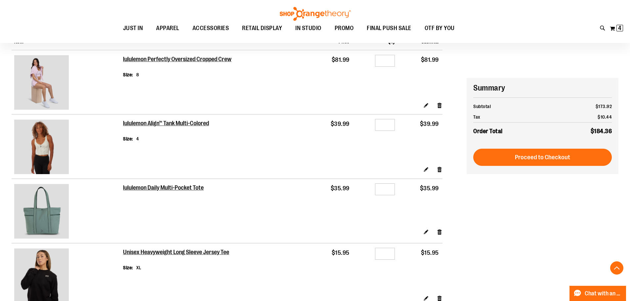
scroll to position [33, 0]
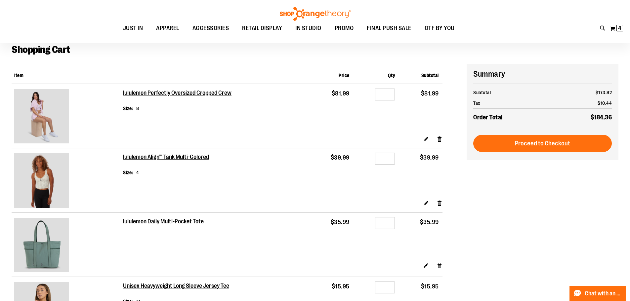
type input "**********"
drag, startPoint x: 37, startPoint y: 112, endPoint x: 52, endPoint y: 114, distance: 14.4
click at [52, 114] on img at bounding box center [41, 116] width 55 height 55
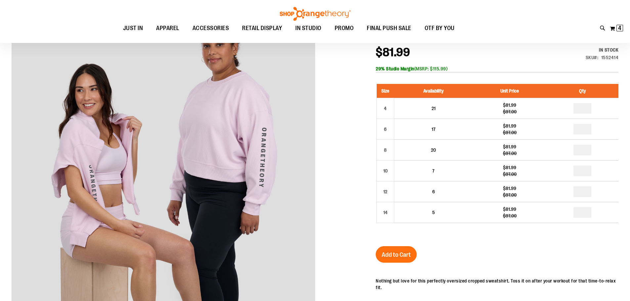
scroll to position [58, 0]
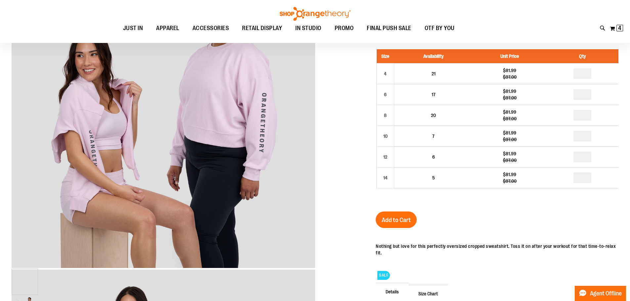
type input "**********"
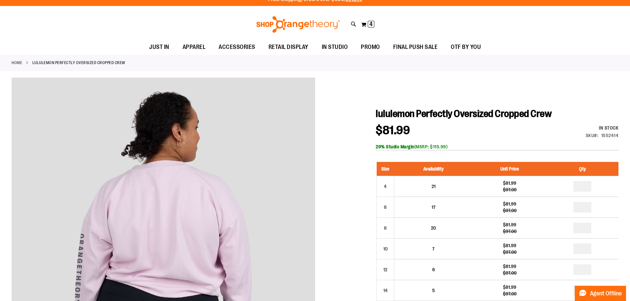
scroll to position [0, 0]
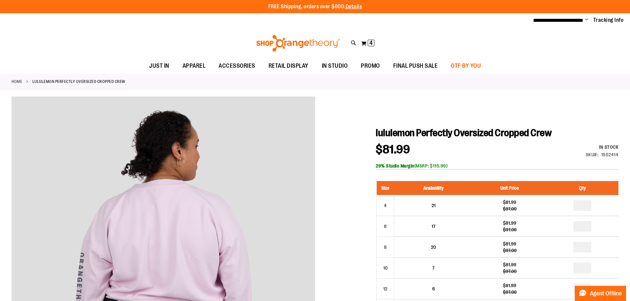
click at [481, 63] on span "OTF BY YOU" at bounding box center [466, 66] width 30 height 15
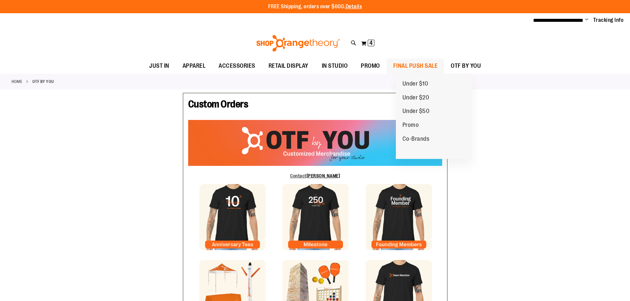
type input "**********"
click at [434, 65] on span "FINAL PUSH SALE" at bounding box center [415, 66] width 45 height 15
type input "*********"
type input "*****"
type input "**********"
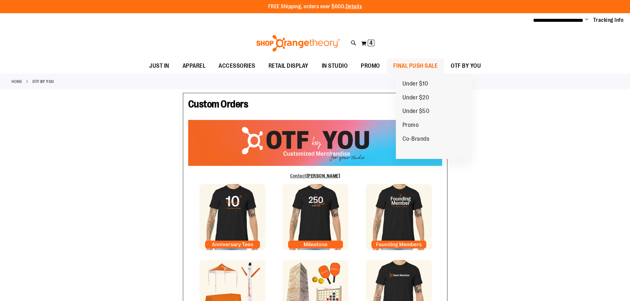
type input "**********"
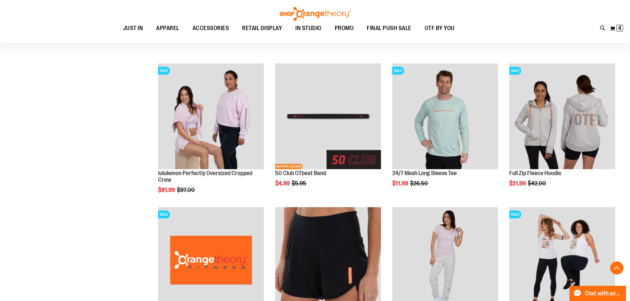
scroll to position [231, 0]
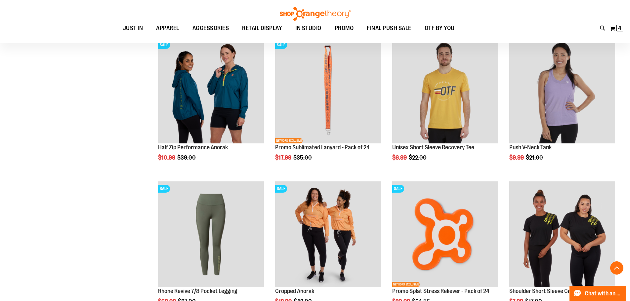
scroll to position [529, 0]
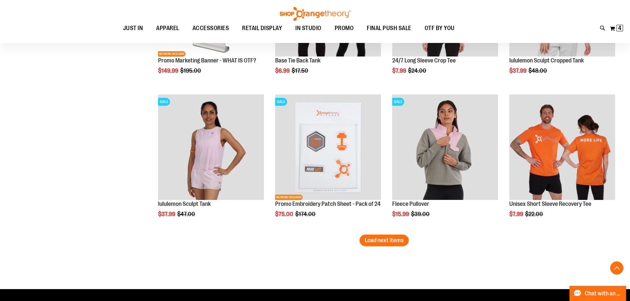
scroll to position [1223, 0]
